Goal: Information Seeking & Learning: Learn about a topic

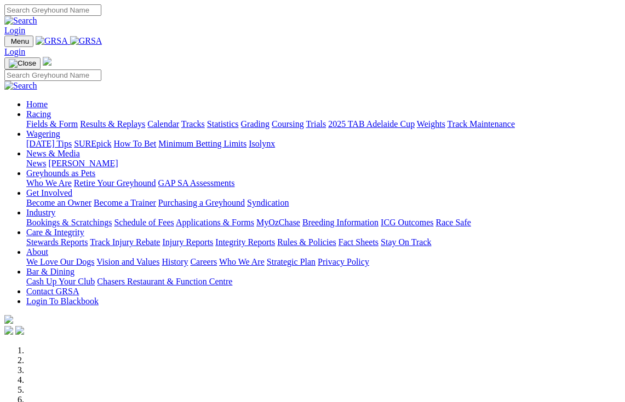
select select "[GEOGRAPHIC_DATA]"
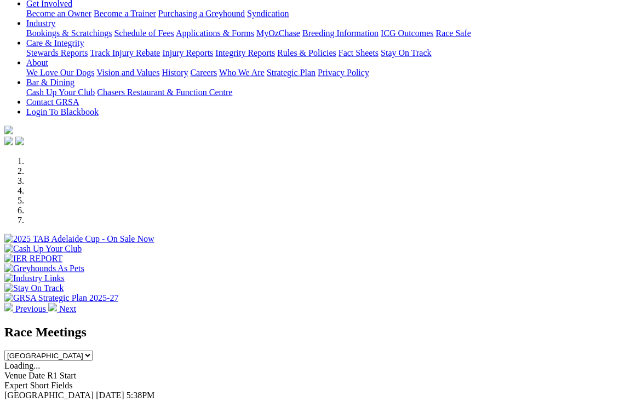
scroll to position [188, 0]
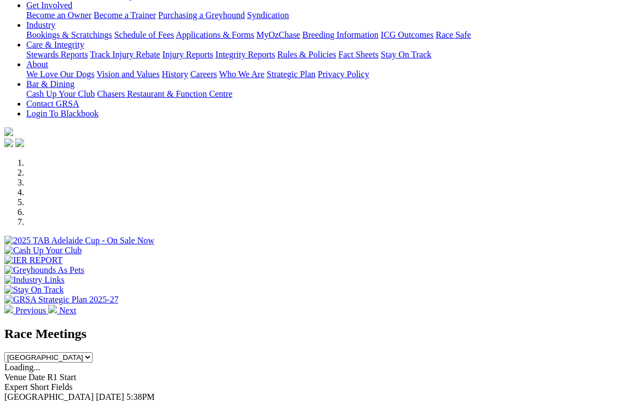
click at [24, 402] on link "F" at bounding box center [21, 406] width 5 height 9
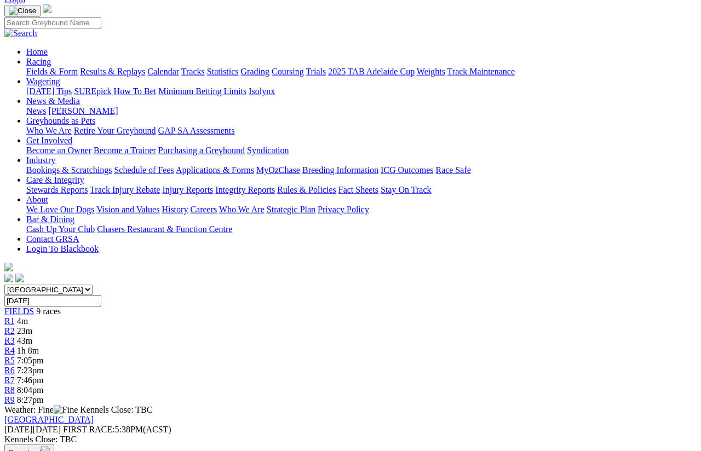
scroll to position [71, 0]
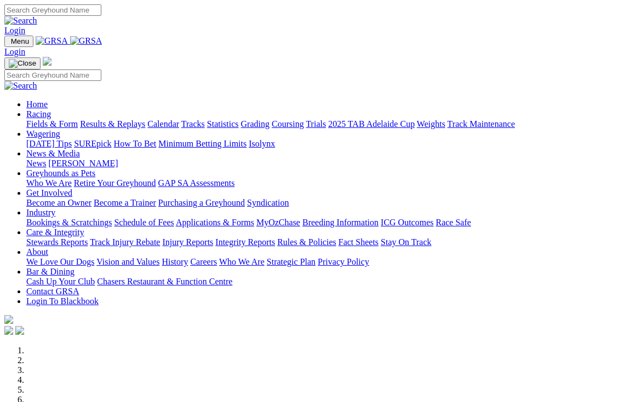
select select "[GEOGRAPHIC_DATA]"
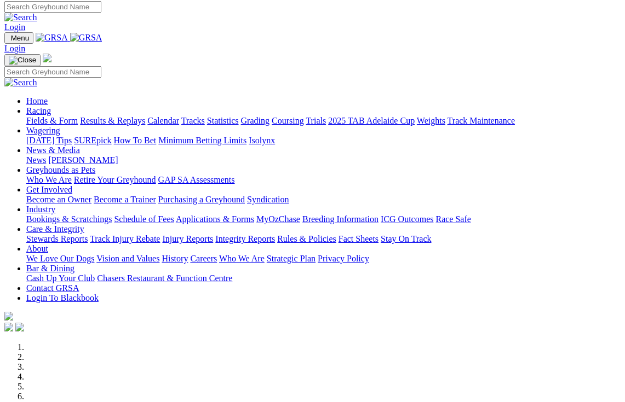
click at [55, 205] on link "Industry" at bounding box center [40, 209] width 29 height 9
click at [84, 224] on link "Care & Integrity" at bounding box center [55, 228] width 58 height 9
click at [275, 234] on link "Integrity Reports" at bounding box center [245, 238] width 60 height 9
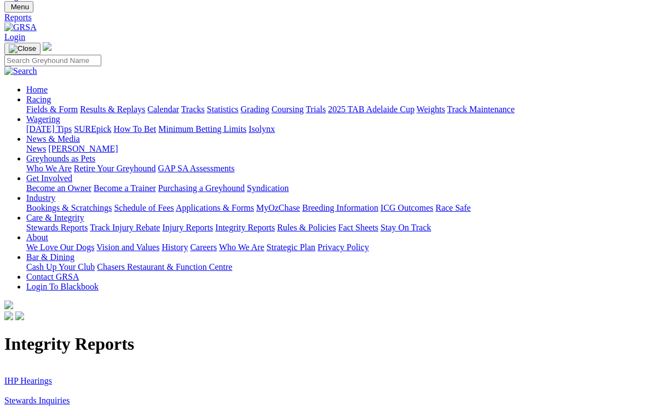
scroll to position [35, 0]
click at [60, 395] on link "Stewards Inquiries" at bounding box center [37, 399] width 66 height 9
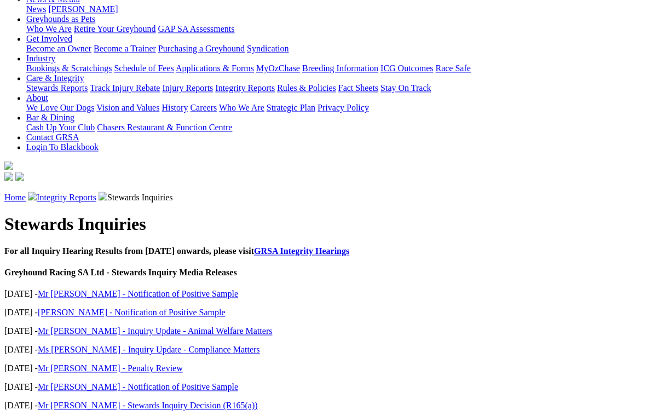
scroll to position [174, 0]
click at [195, 382] on link "Mr [PERSON_NAME] - Notification of Positive Sample" at bounding box center [138, 386] width 200 height 9
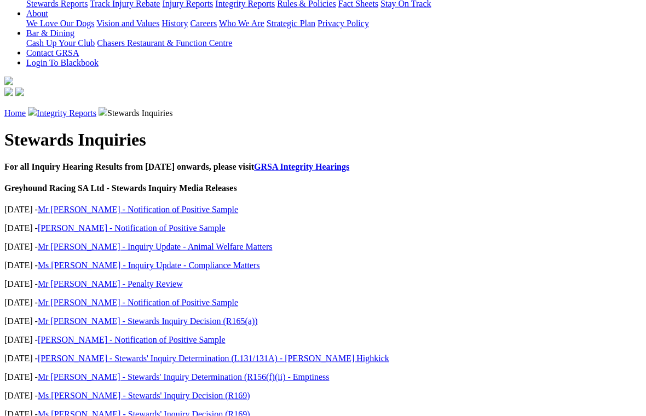
scroll to position [260, 0]
